Goal: Task Accomplishment & Management: Complete application form

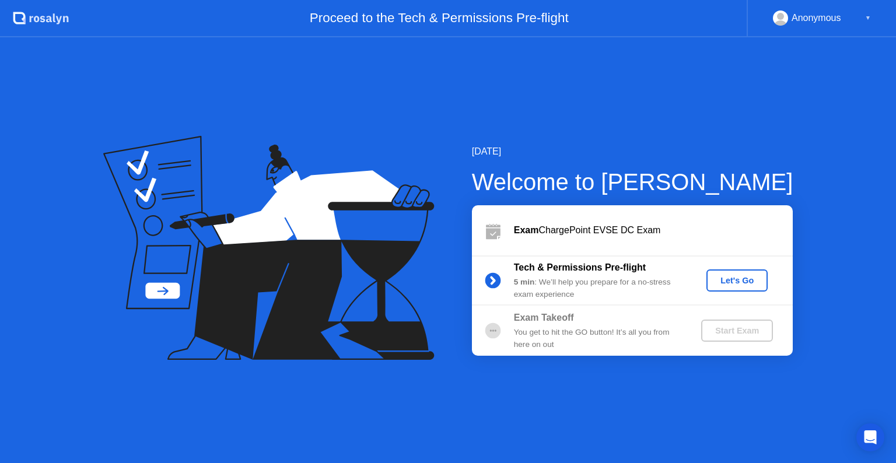
click at [742, 283] on div "Let's Go" at bounding box center [737, 280] width 52 height 9
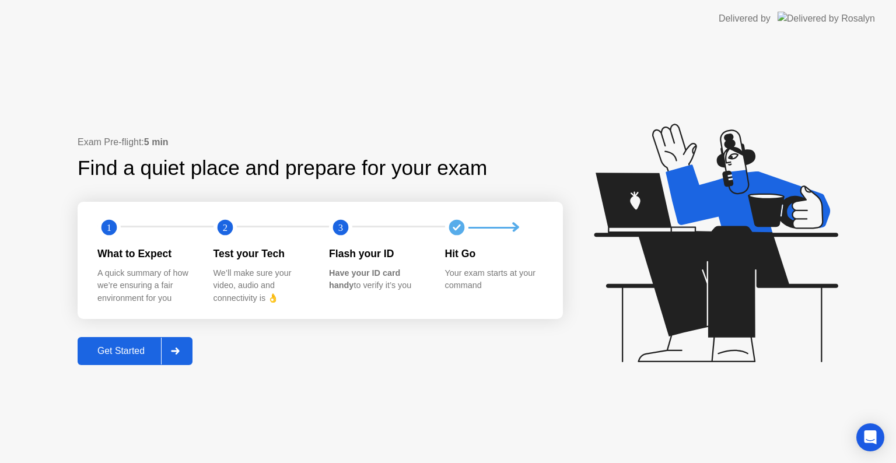
click at [114, 350] on div "Get Started" at bounding box center [121, 351] width 80 height 10
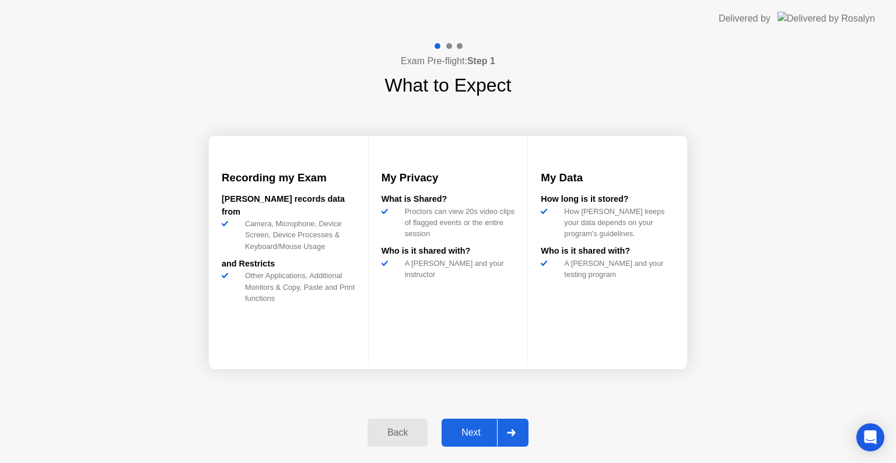
click at [475, 430] on div "Next" at bounding box center [471, 432] width 52 height 10
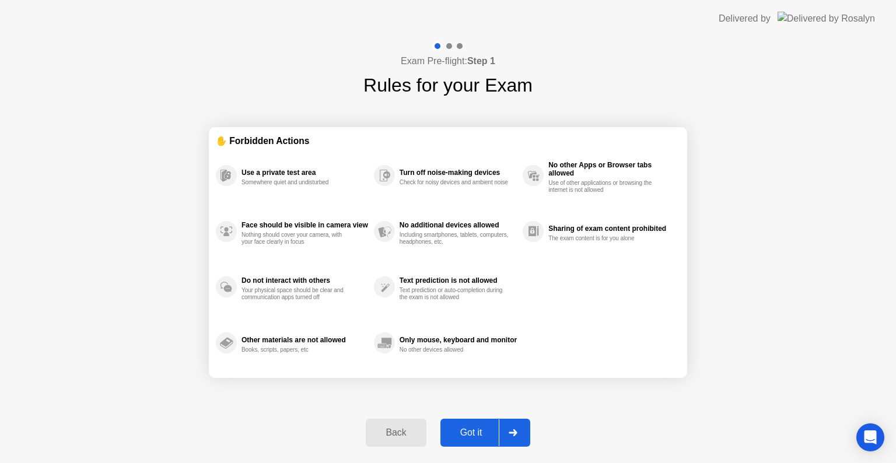
click at [475, 430] on div "Got it" at bounding box center [471, 432] width 55 height 10
select select "**********"
select select "*******"
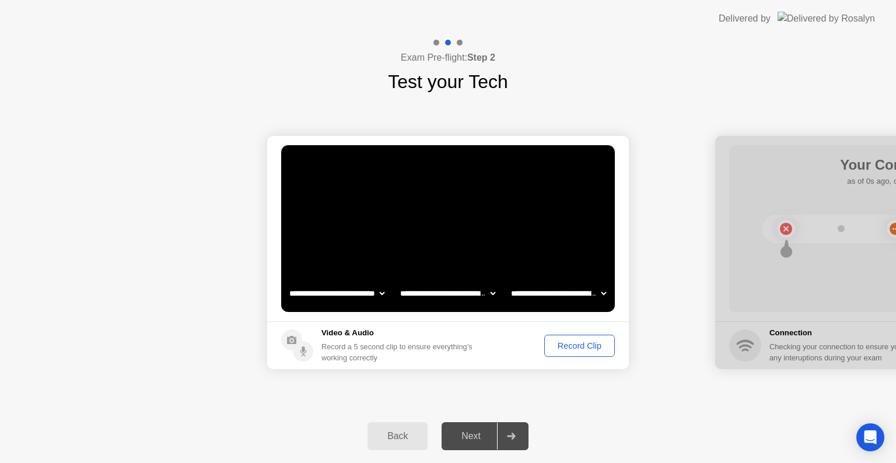
click at [375, 295] on select "**********" at bounding box center [337, 293] width 100 height 23
click at [721, 80] on div "Exam Pre-flight: Step 2 Test your Tech" at bounding box center [448, 66] width 896 height 58
click at [400, 435] on div "Back" at bounding box center [397, 436] width 53 height 10
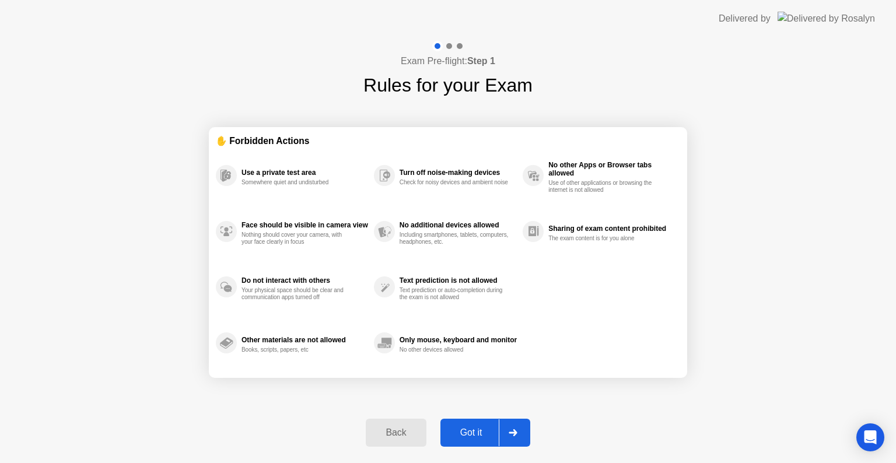
click at [466, 434] on div "Got it" at bounding box center [471, 432] width 55 height 10
select select "**********"
select select "*******"
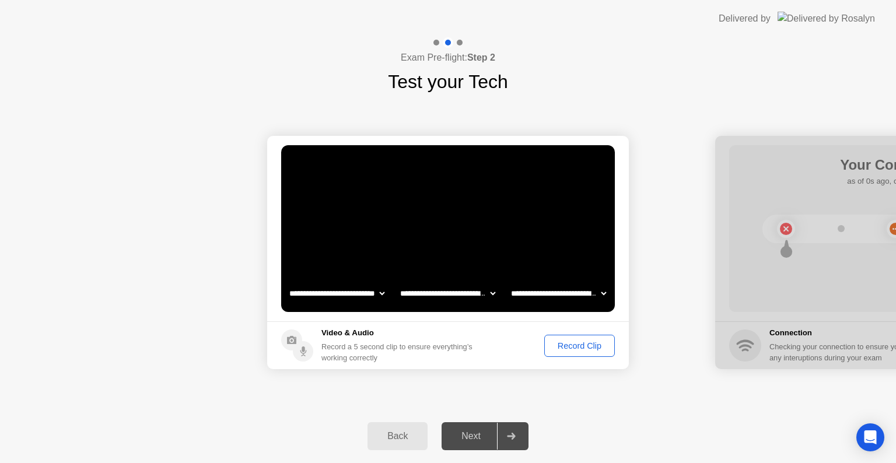
click at [466, 434] on div "Next" at bounding box center [471, 436] width 52 height 10
click at [583, 335] on button "Record Clip" at bounding box center [579, 346] width 71 height 22
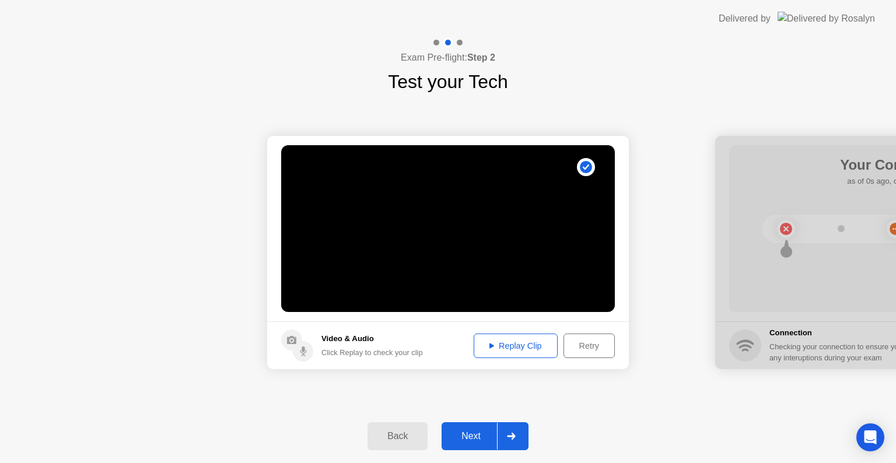
click at [464, 434] on div "Next" at bounding box center [471, 436] width 52 height 10
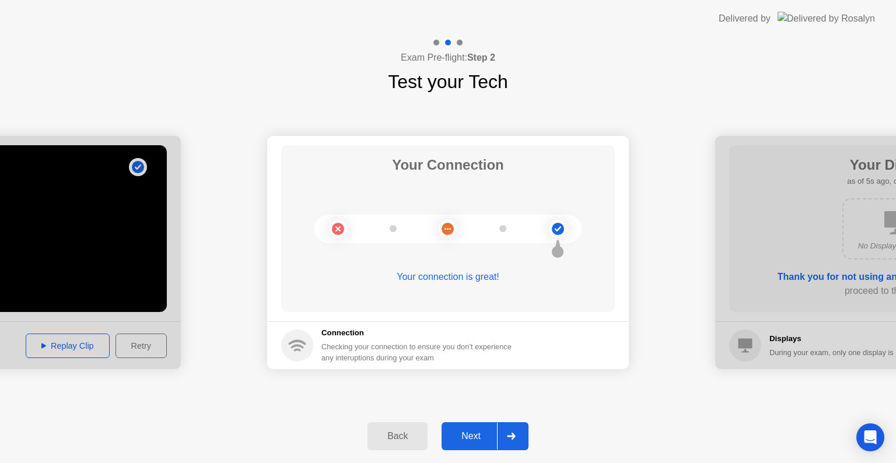
click at [469, 431] on div "Next" at bounding box center [471, 436] width 52 height 10
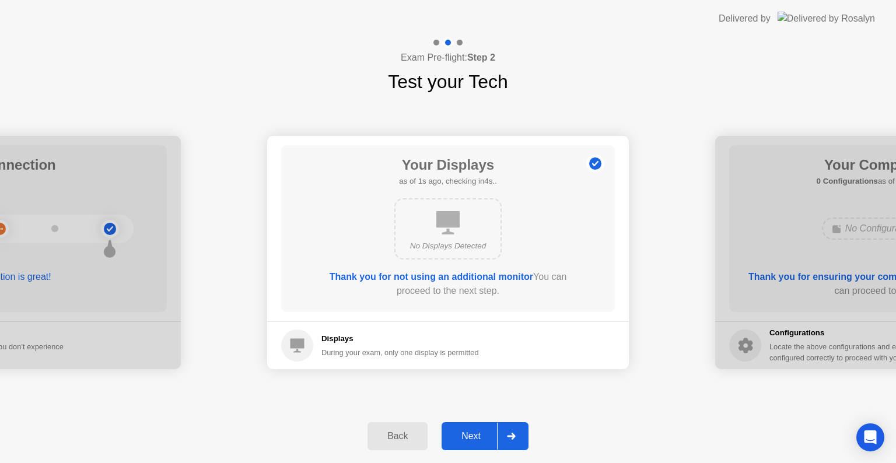
click at [469, 431] on div "Next" at bounding box center [471, 436] width 52 height 10
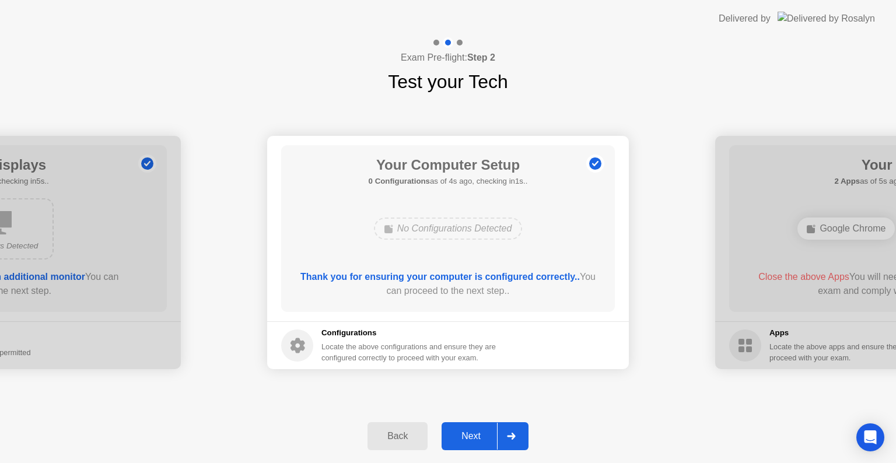
click at [469, 431] on div "Next" at bounding box center [471, 436] width 52 height 10
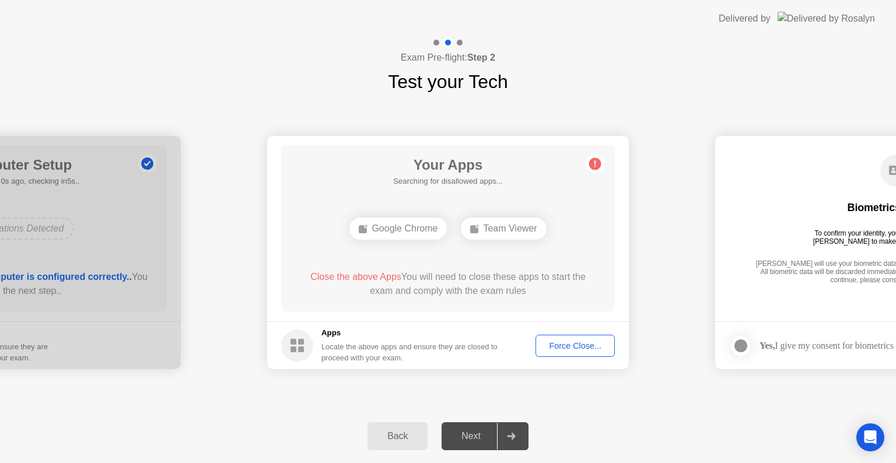
click at [566, 346] on div "Force Close..." at bounding box center [574, 345] width 71 height 9
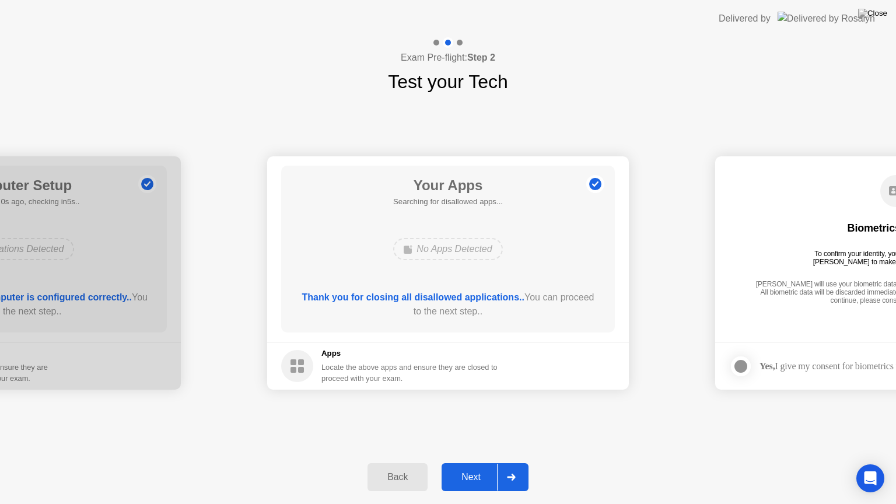
click at [583, 406] on div "**********" at bounding box center [448, 273] width 896 height 354
click at [470, 462] on div "Next" at bounding box center [471, 477] width 52 height 10
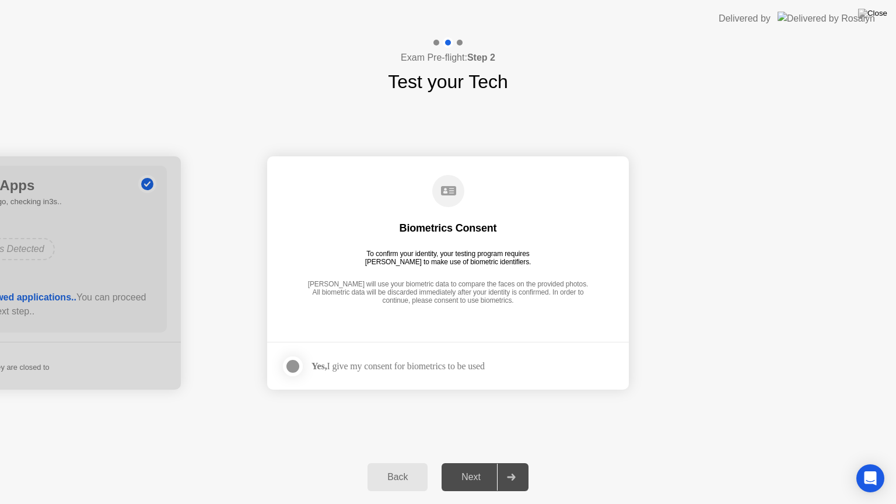
click at [470, 462] on div "Next" at bounding box center [471, 477] width 52 height 10
click at [332, 368] on div "Yes, I give my consent for biometrics to be used" at bounding box center [397, 365] width 173 height 11
click at [287, 361] on div at bounding box center [293, 366] width 14 height 14
click at [473, 462] on div "Next" at bounding box center [471, 477] width 52 height 10
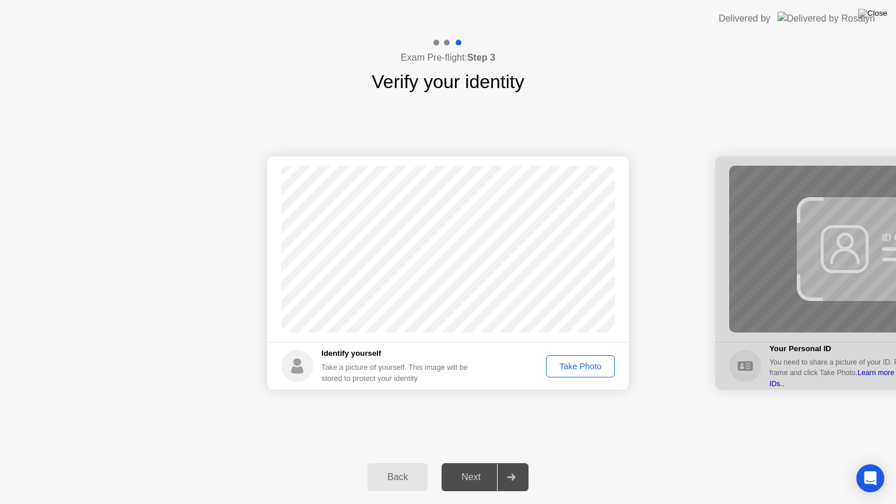
click at [588, 361] on div "Take Photo" at bounding box center [580, 365] width 61 height 9
click at [466, 462] on div "Next" at bounding box center [471, 477] width 52 height 10
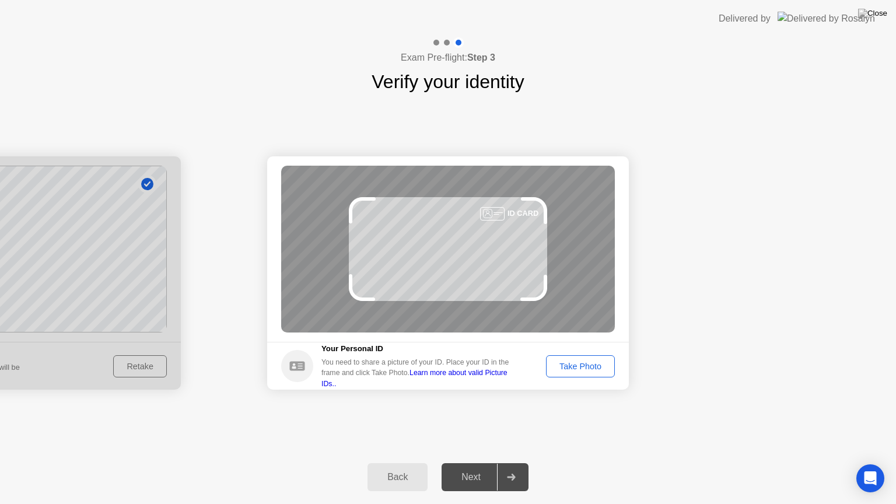
click at [576, 371] on div "Take Photo" at bounding box center [580, 365] width 61 height 9
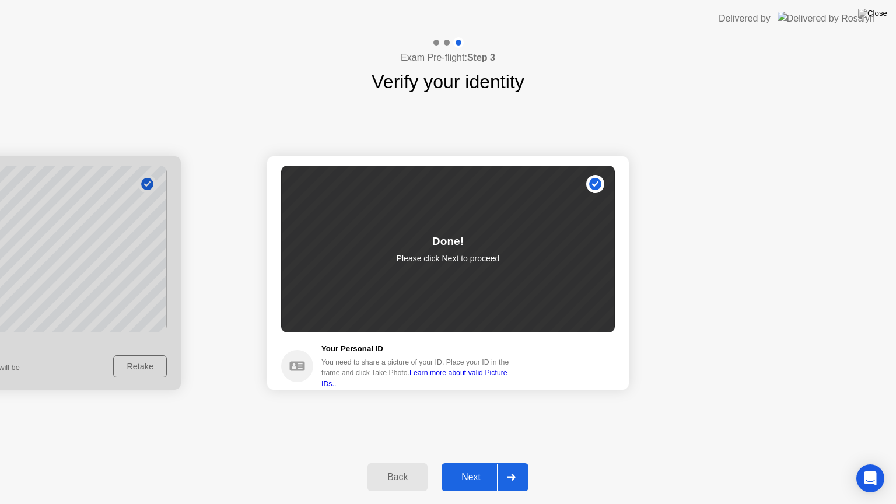
click at [482, 462] on div "Next" at bounding box center [471, 477] width 52 height 10
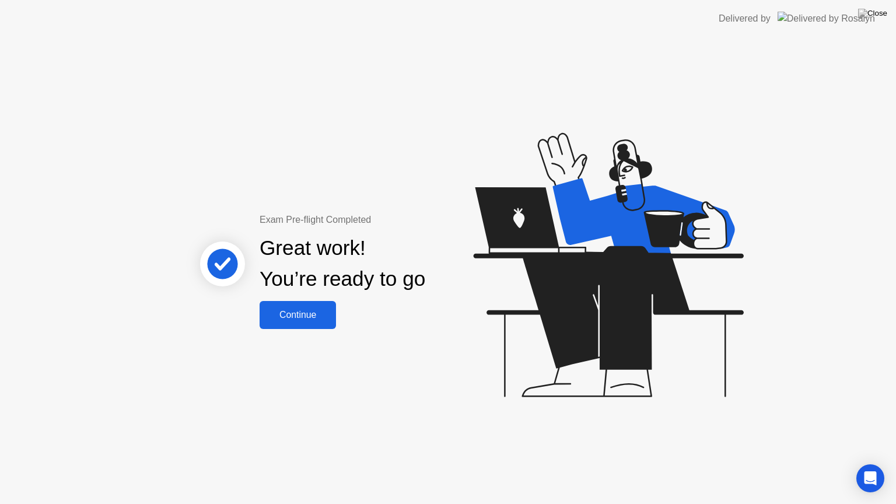
click at [282, 303] on button "Continue" at bounding box center [297, 315] width 76 height 28
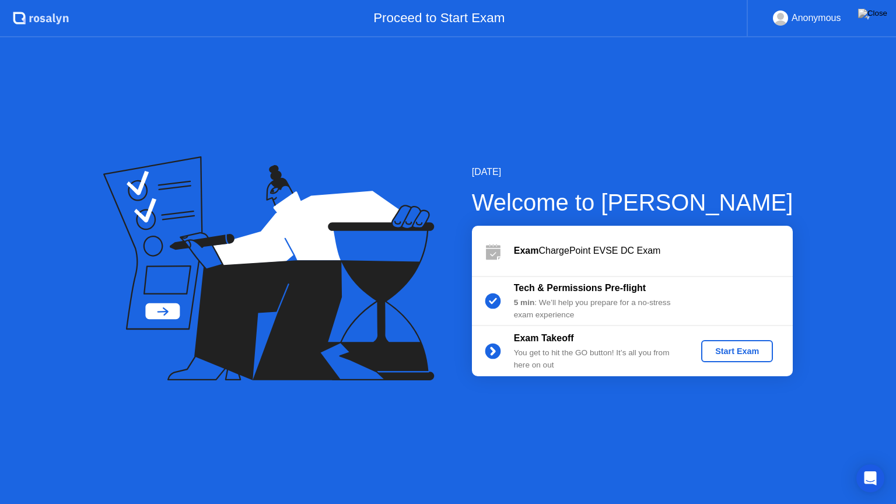
click at [716, 349] on div "Start Exam" at bounding box center [736, 350] width 62 height 9
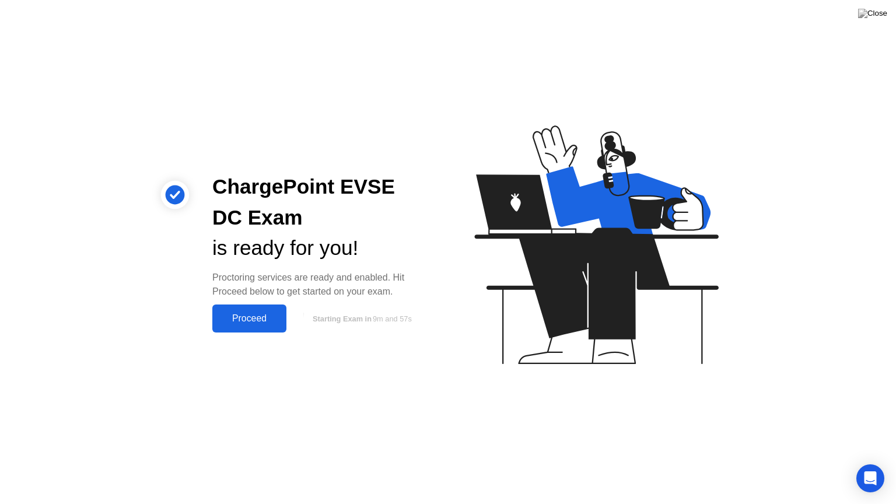
click at [265, 313] on div "Proceed" at bounding box center [249, 318] width 67 height 10
